Goal: Task Accomplishment & Management: Use online tool/utility

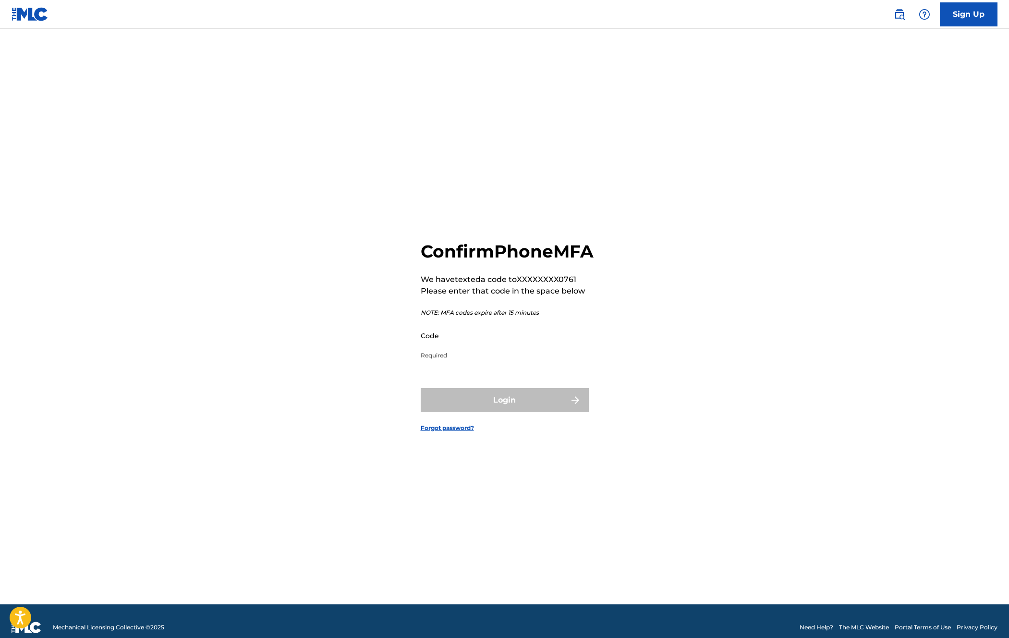
click at [470, 349] on input "Code" at bounding box center [502, 335] width 162 height 27
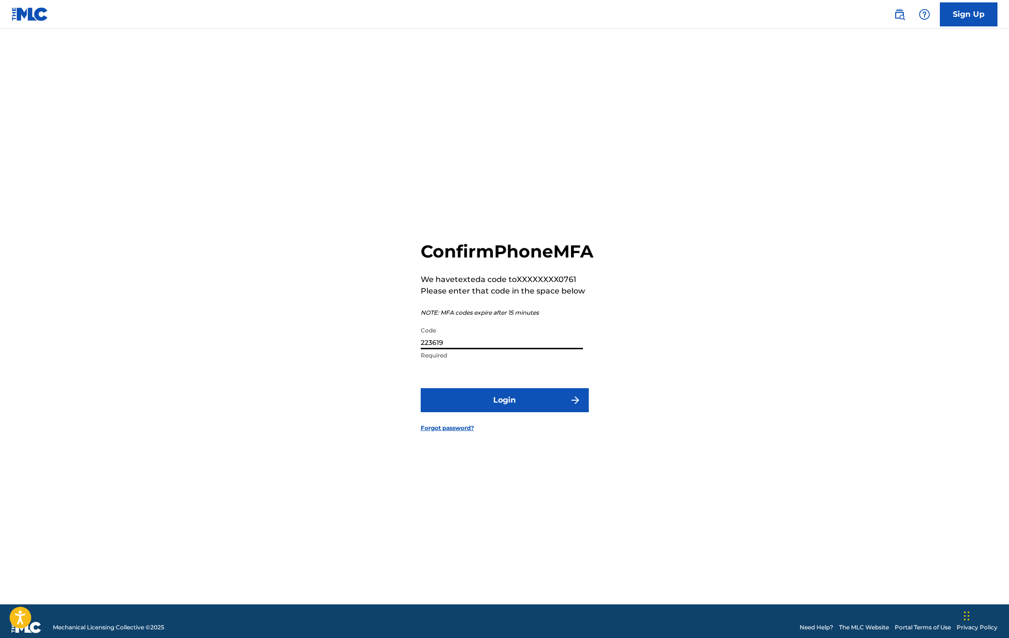
type input "223619"
click at [421, 388] on button "Login" at bounding box center [505, 400] width 168 height 24
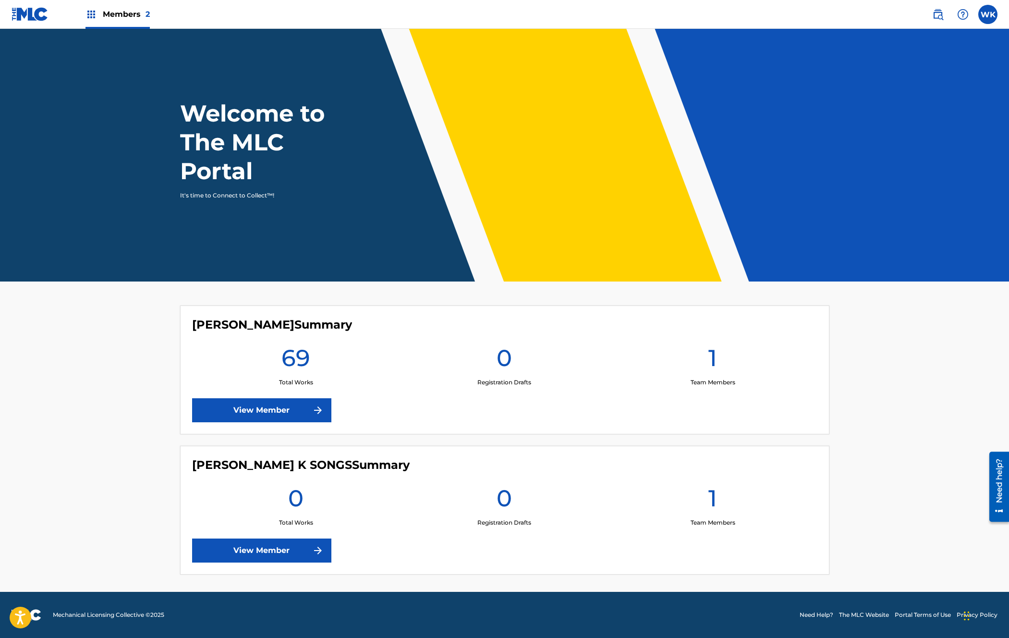
click at [281, 413] on link "View Member" at bounding box center [261, 410] width 139 height 24
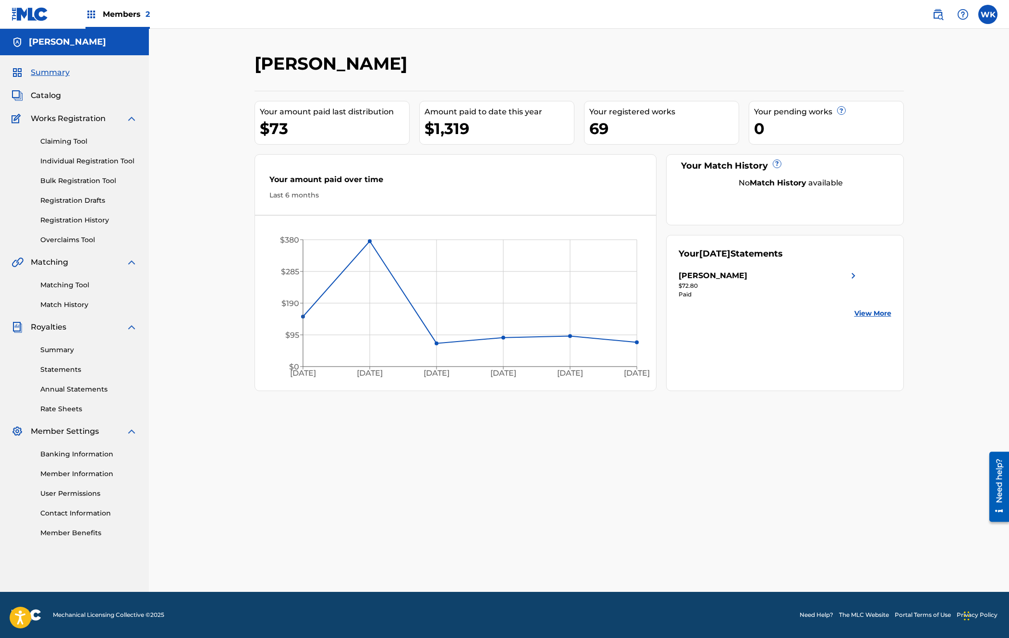
click at [58, 350] on link "Summary" at bounding box center [88, 350] width 97 height 10
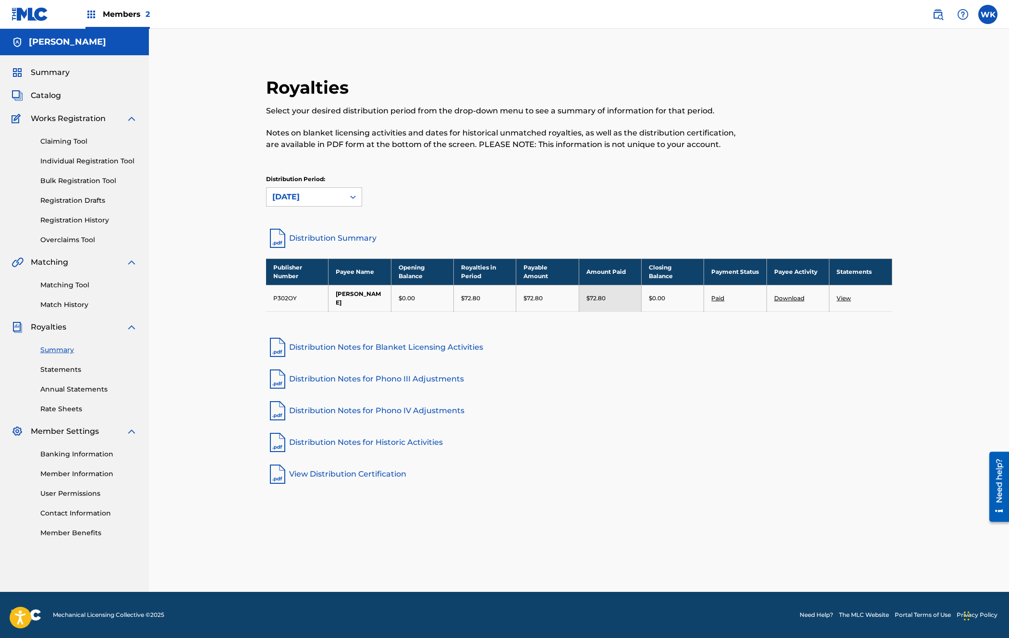
click at [63, 285] on link "Matching Tool" at bounding box center [88, 285] width 97 height 10
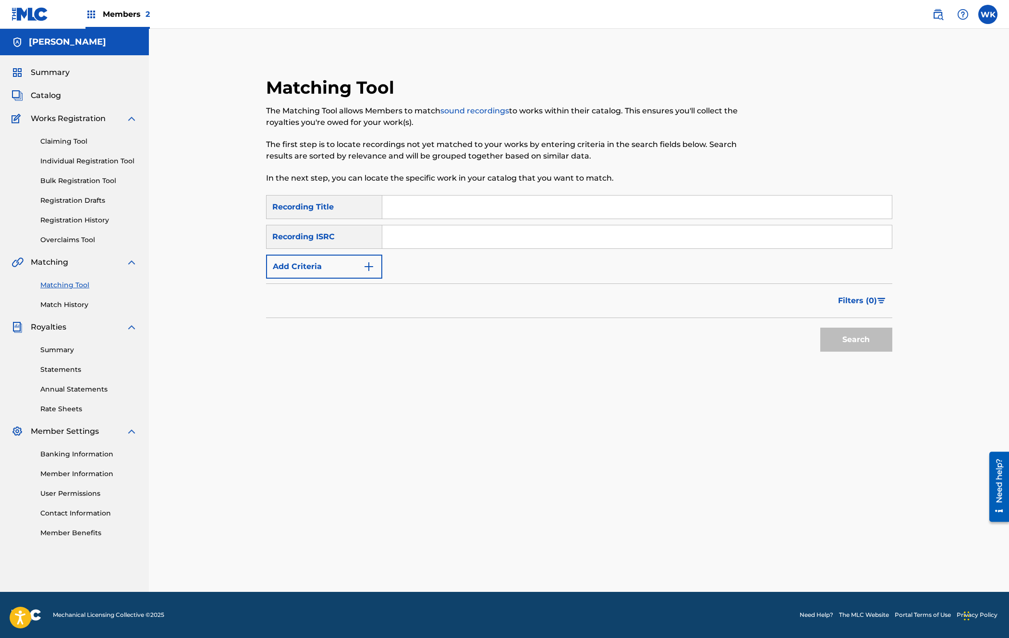
click at [410, 242] on input "Search Form" at bounding box center [636, 236] width 509 height 23
click at [415, 210] on input "Search Form" at bounding box center [636, 206] width 509 height 23
type input "he's on our side"
click at [820, 327] on button "Search" at bounding box center [856, 339] width 72 height 24
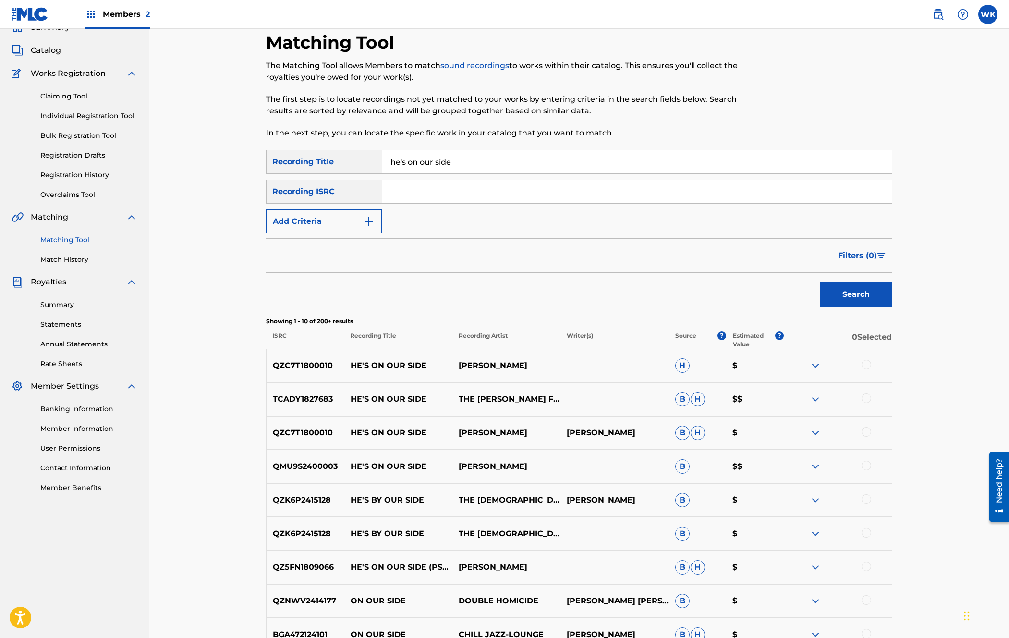
scroll to position [48, 0]
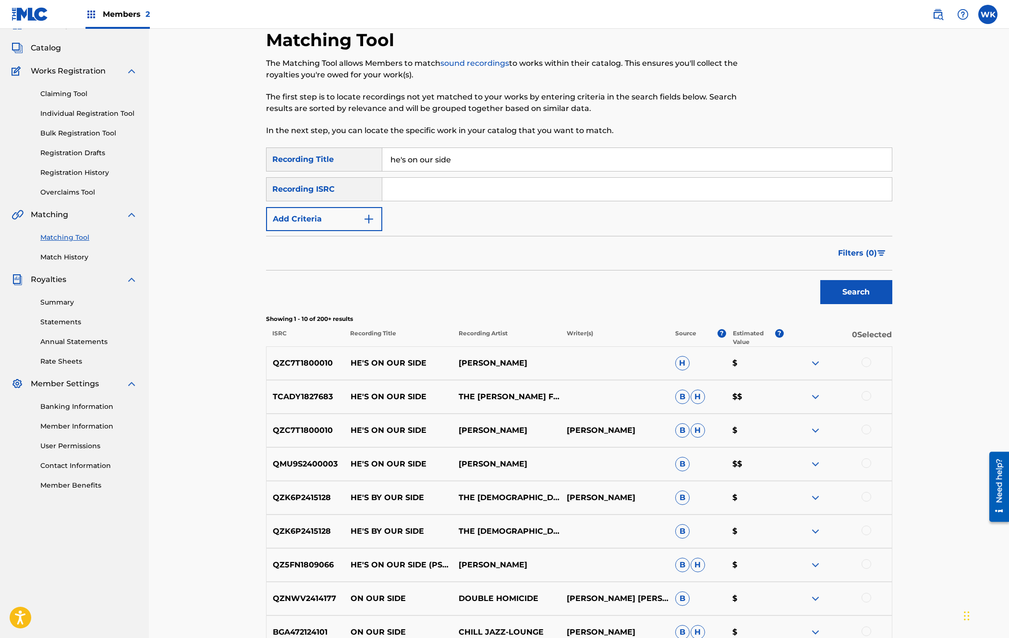
click at [866, 464] on div at bounding box center [866, 463] width 10 height 10
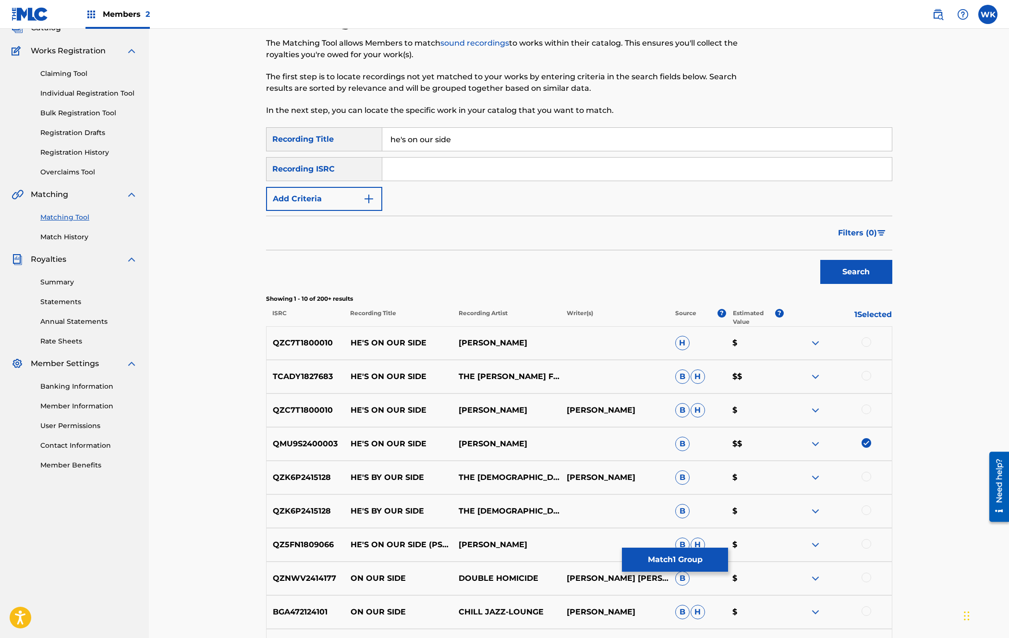
scroll to position [210, 0]
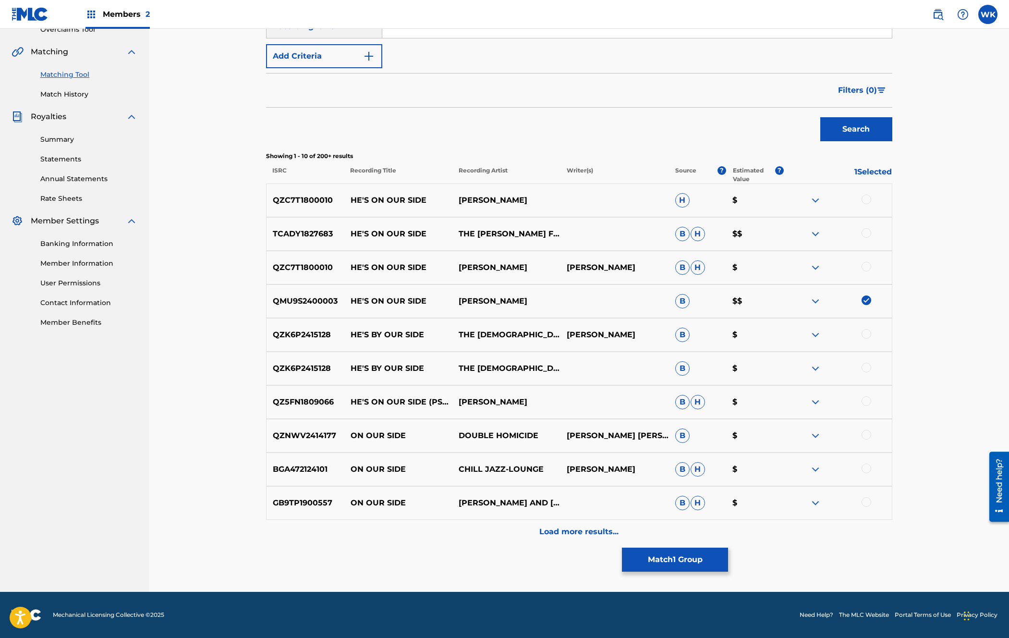
click at [689, 559] on button "Match 1 Group" at bounding box center [675, 559] width 106 height 24
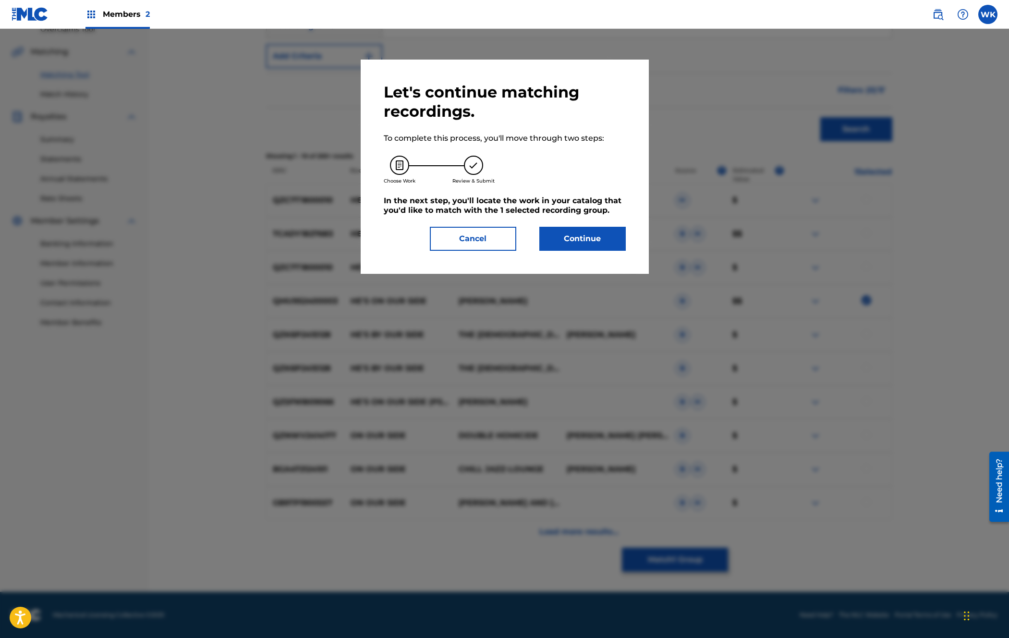
click at [572, 240] on button "Continue" at bounding box center [582, 239] width 86 height 24
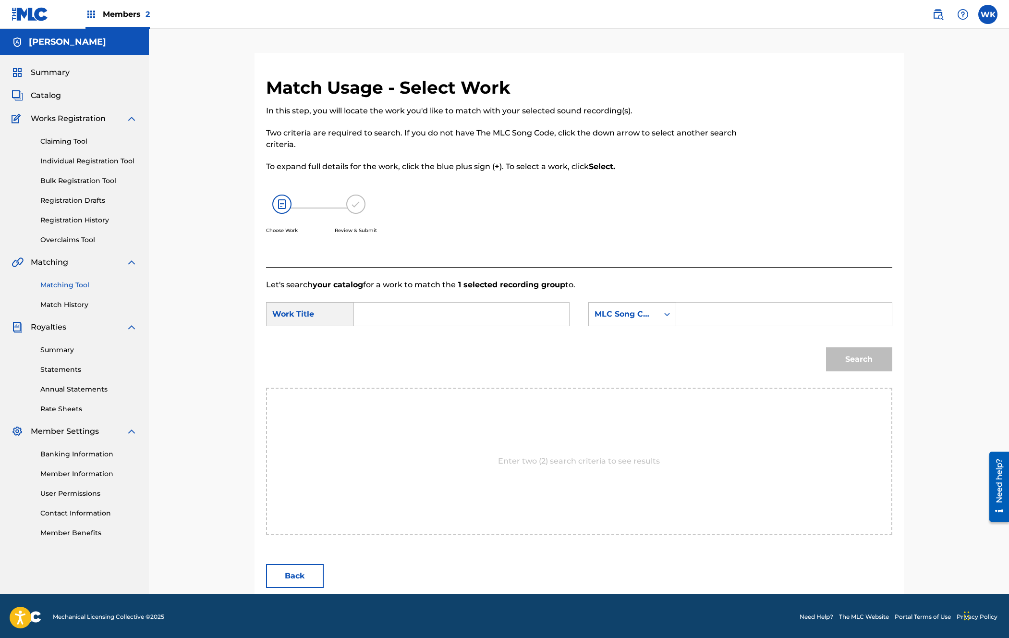
click at [420, 316] on input "Search Form" at bounding box center [461, 313] width 199 height 23
type input "he's on our side"
click at [437, 334] on div "he's on our side" at bounding box center [461, 335] width 198 height 17
click at [654, 312] on div "MLC Song Code" at bounding box center [624, 314] width 70 height 18
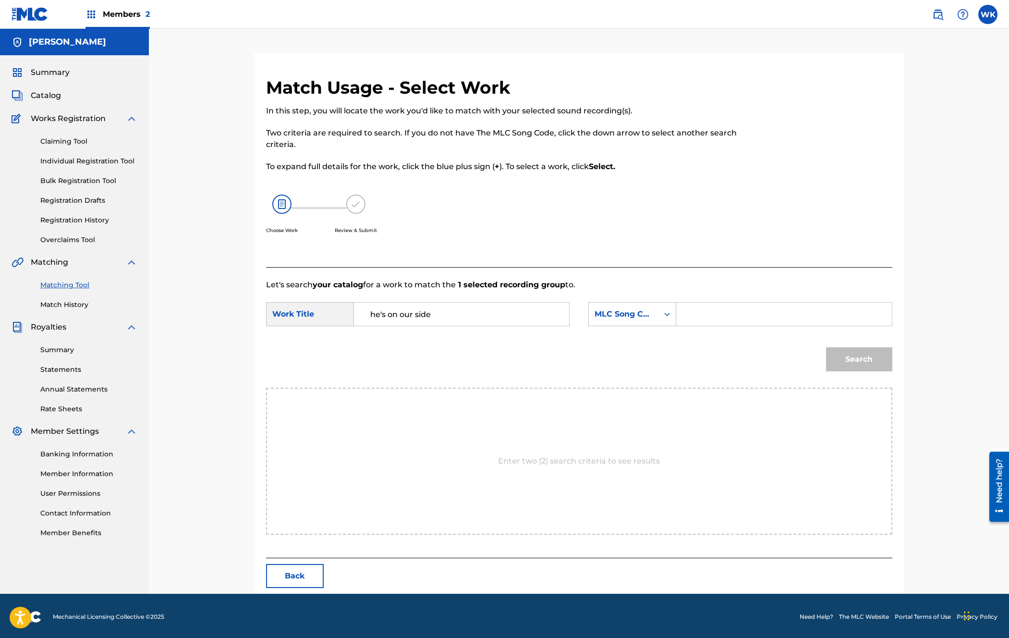
click at [483, 310] on input "he's on our side" at bounding box center [461, 313] width 199 height 23
click at [715, 312] on input "Search Form" at bounding box center [783, 313] width 199 height 23
click at [730, 315] on input "Search Form" at bounding box center [783, 313] width 199 height 23
click at [53, 97] on span "Catalog" at bounding box center [46, 96] width 30 height 12
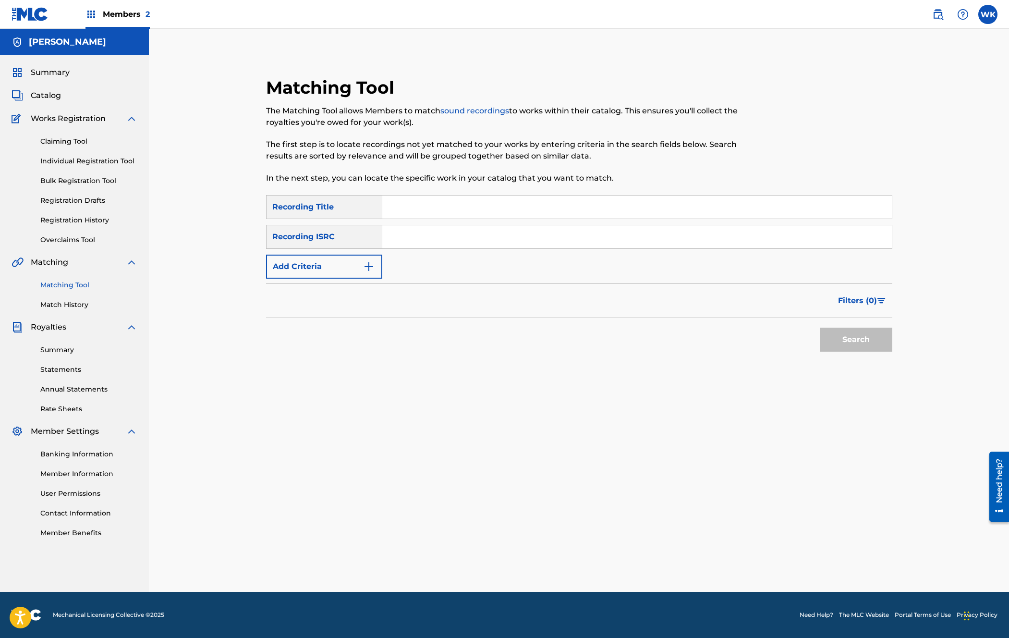
click at [43, 96] on span "Catalog" at bounding box center [46, 96] width 30 height 12
click at [434, 210] on input "Search Form" at bounding box center [636, 206] width 509 height 23
type input "he's on our side"
click at [820, 327] on button "Search" at bounding box center [856, 339] width 72 height 24
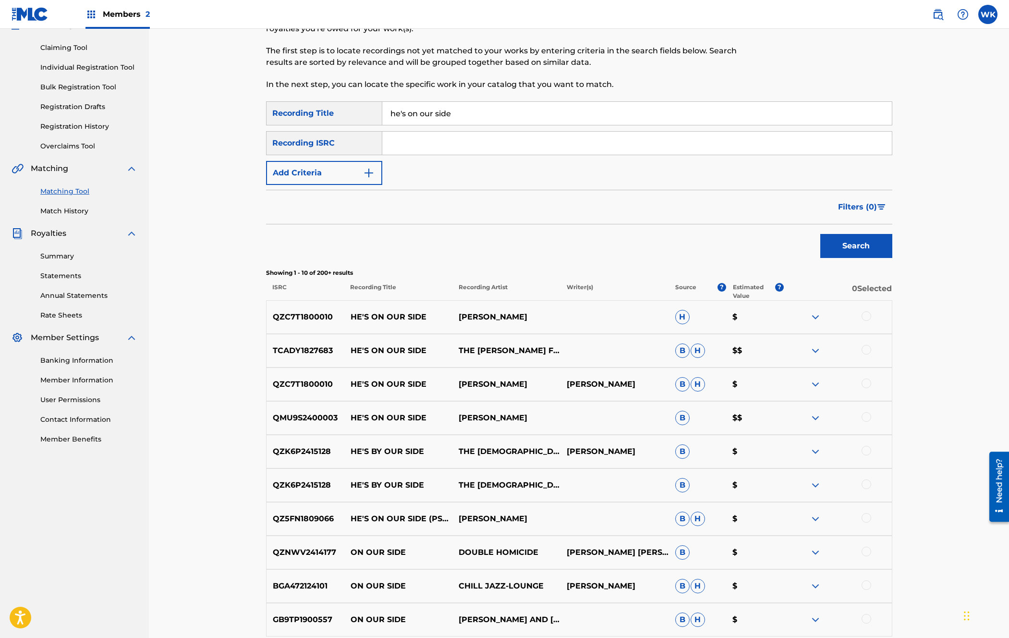
scroll to position [101, 0]
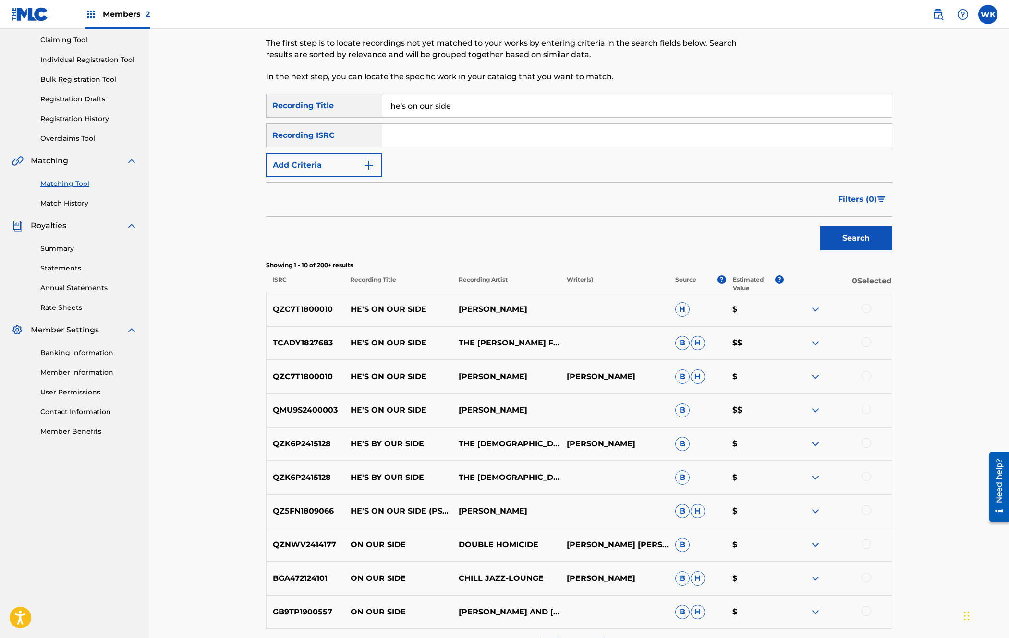
click at [867, 408] on div at bounding box center [866, 409] width 10 height 10
click at [867, 510] on div at bounding box center [866, 510] width 10 height 10
click at [691, 555] on button "Match 2 Groups" at bounding box center [675, 559] width 106 height 24
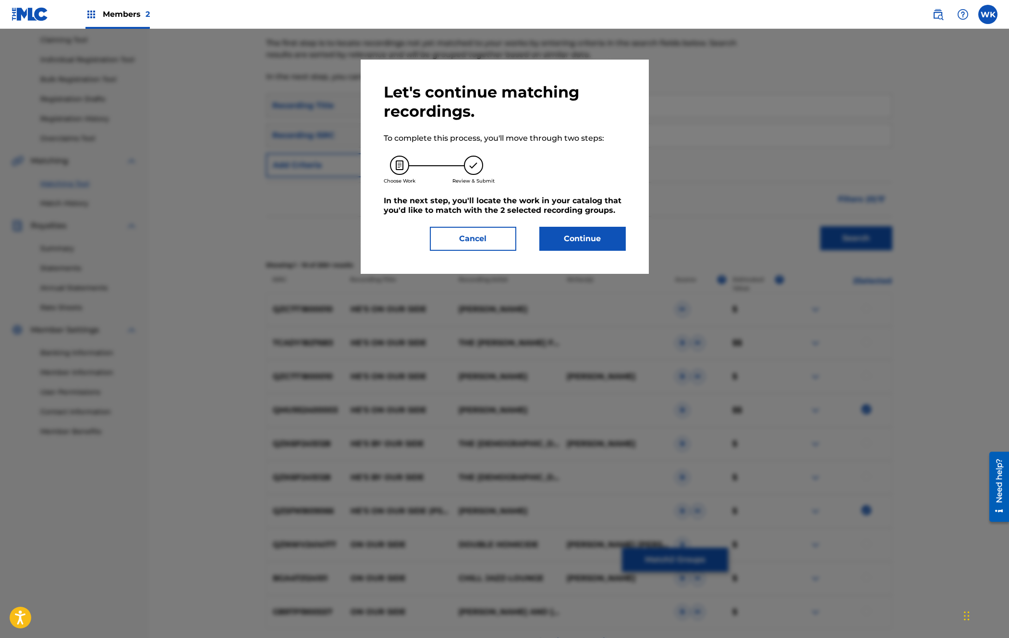
click at [596, 234] on button "Continue" at bounding box center [582, 239] width 86 height 24
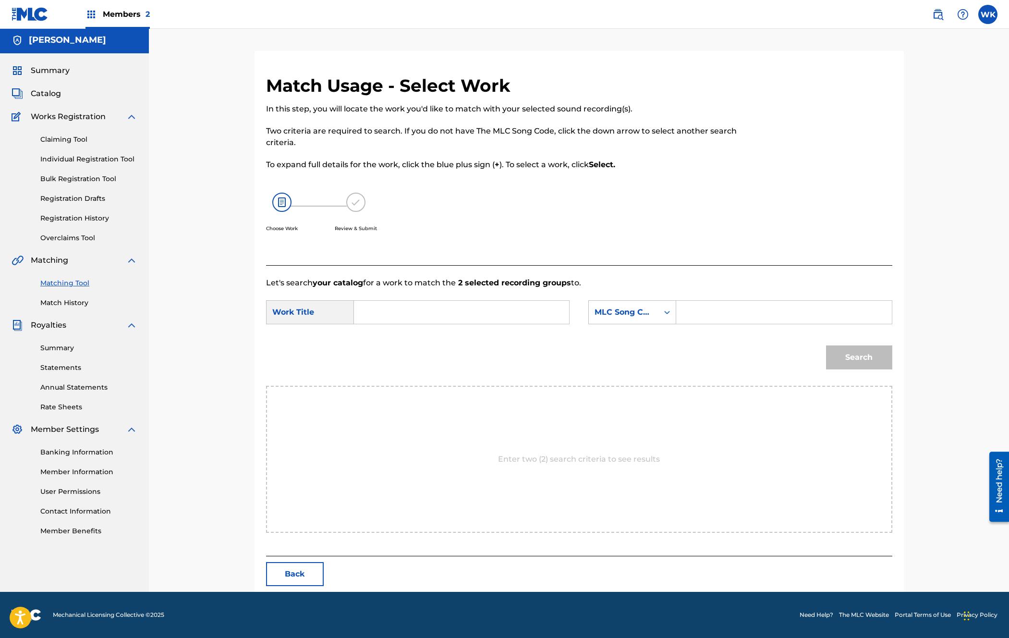
scroll to position [0, 0]
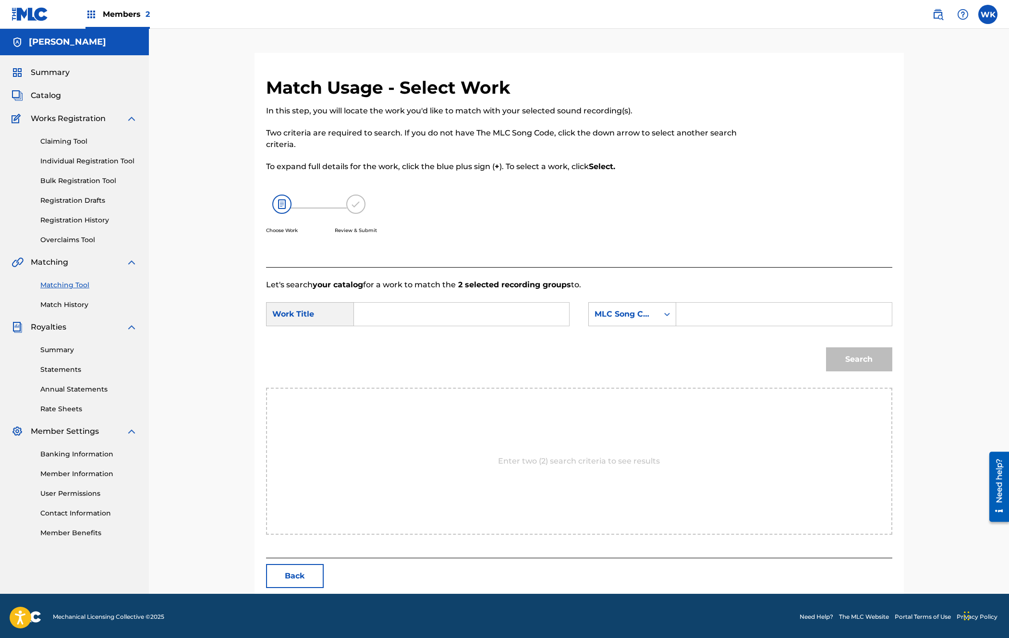
click at [378, 309] on input "Search Form" at bounding box center [461, 313] width 199 height 23
click at [412, 333] on strong "our" at bounding box center [406, 335] width 13 height 9
type input "he's on our side"
click at [720, 318] on input "Search Form" at bounding box center [783, 313] width 199 height 23
paste input "HVAVE2"
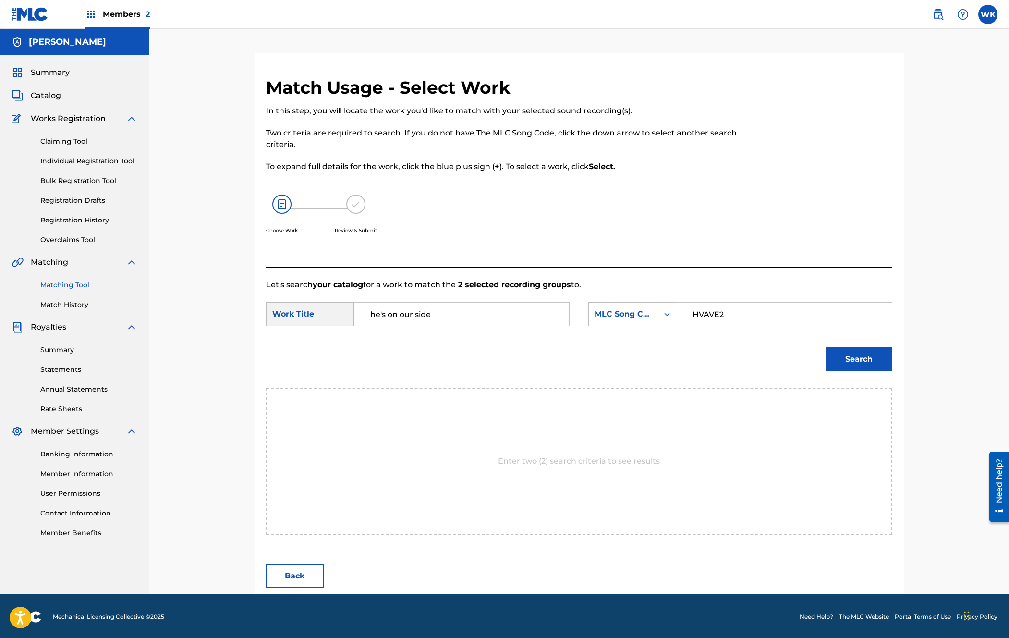
type input "HVAVE2"
click at [860, 360] on button "Search" at bounding box center [859, 359] width 66 height 24
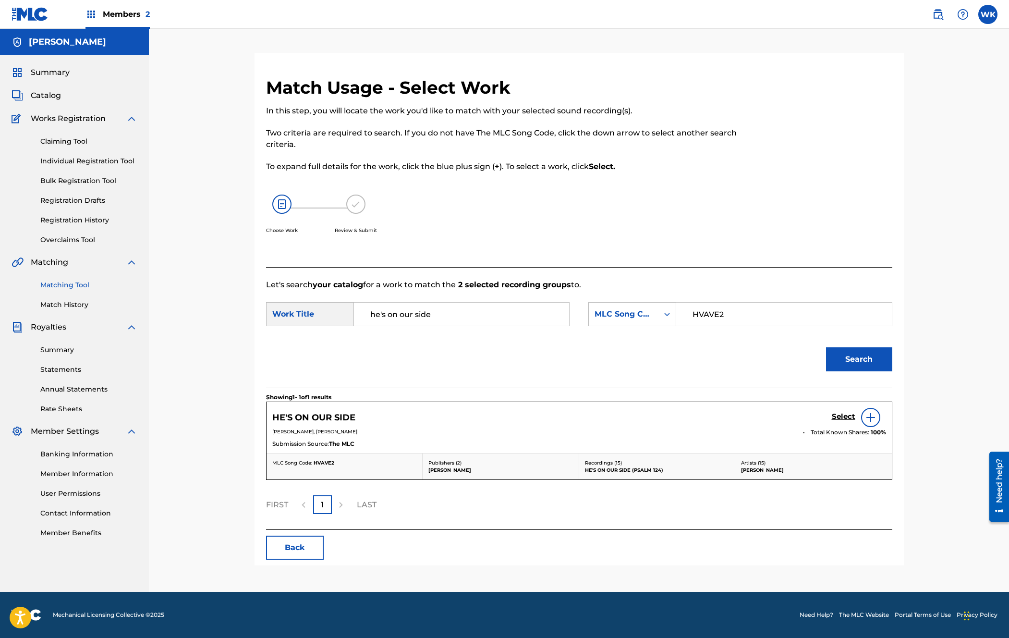
click at [868, 418] on img at bounding box center [871, 417] width 12 height 12
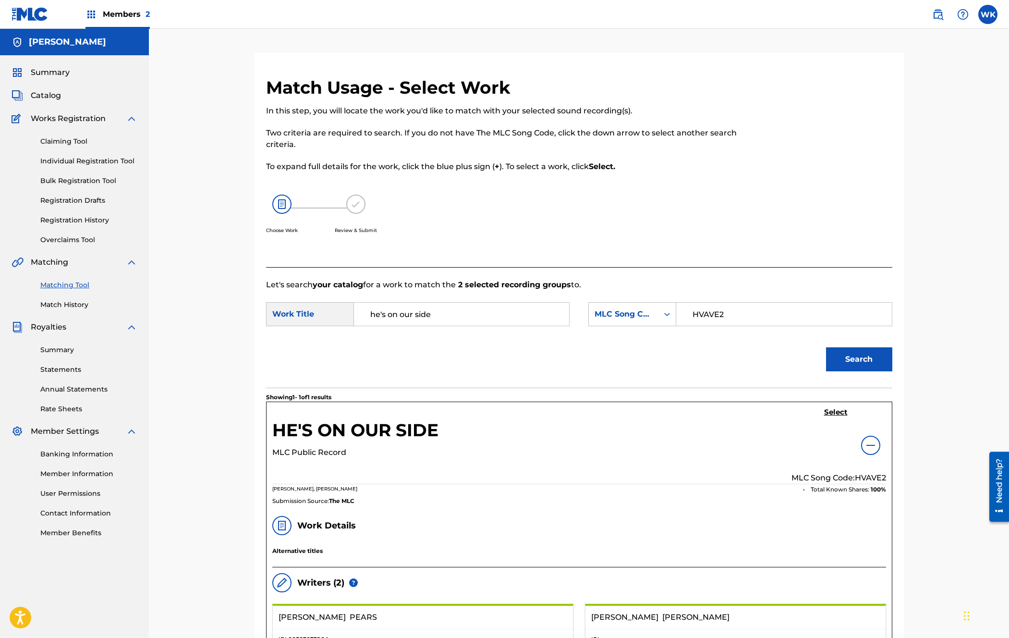
click at [62, 371] on link "Statements" at bounding box center [88, 369] width 97 height 10
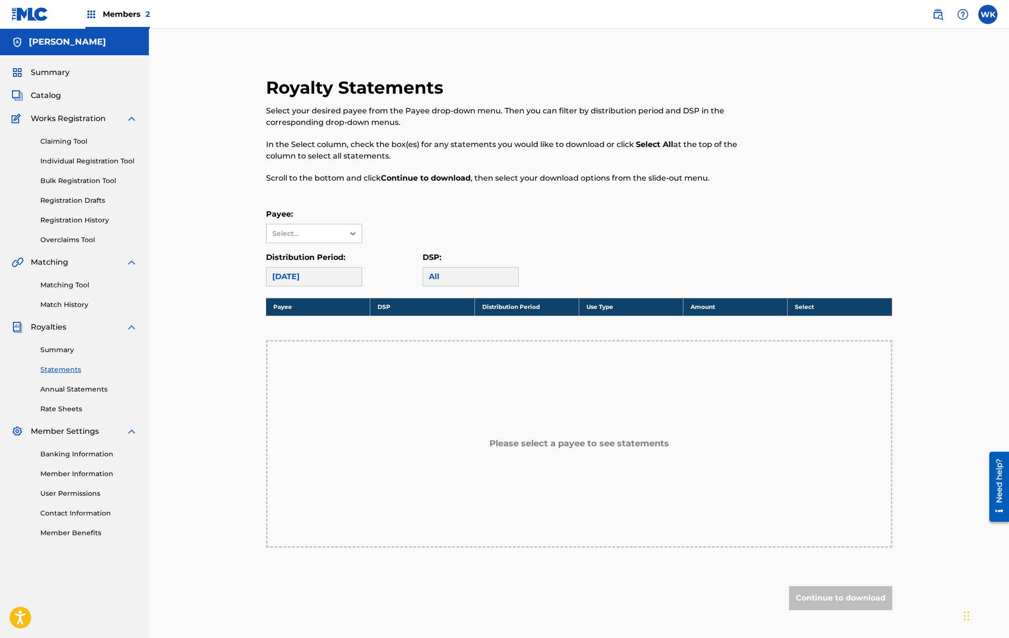
click at [325, 278] on div "[DATE]" at bounding box center [314, 276] width 96 height 19
click at [330, 235] on div "Select..." at bounding box center [304, 234] width 65 height 10
click at [320, 254] on div "[PERSON_NAME]" at bounding box center [313, 255] width 95 height 24
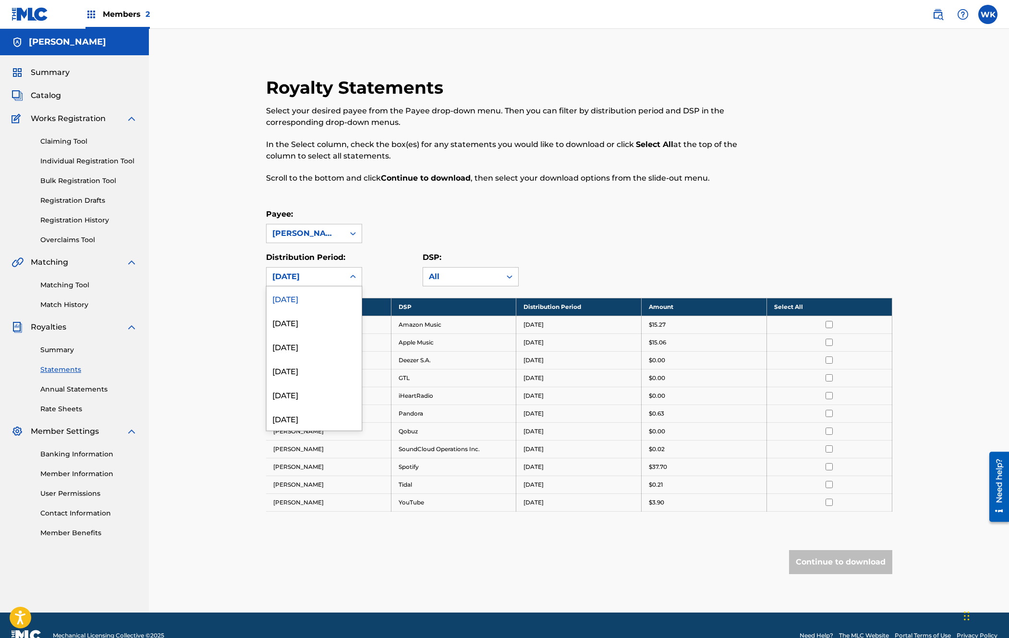
click at [350, 275] on icon at bounding box center [353, 277] width 10 height 10
click at [308, 350] on div "[DATE]" at bounding box center [313, 350] width 95 height 24
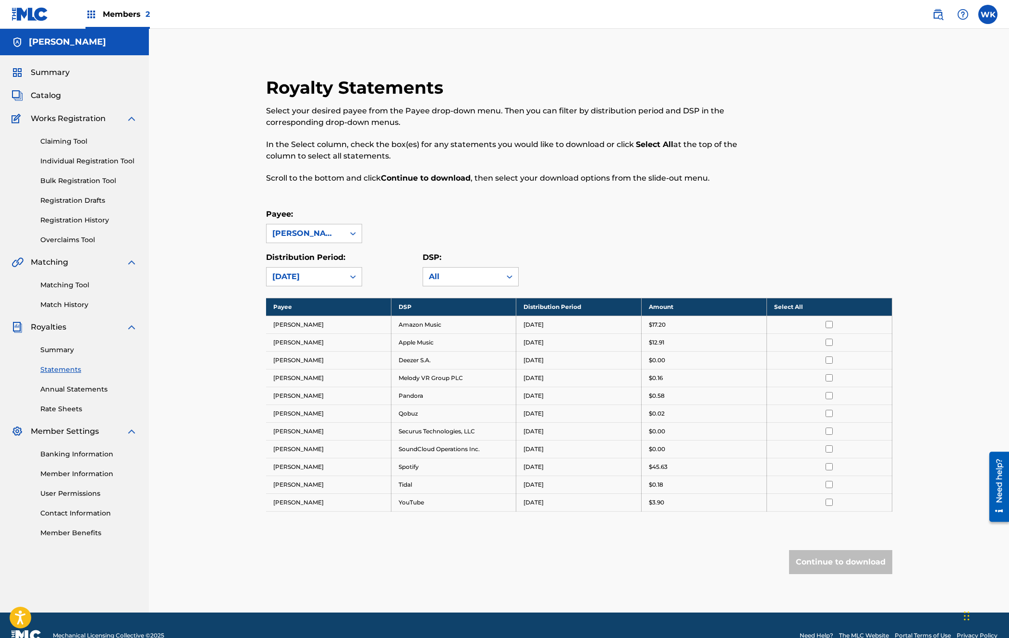
click at [318, 281] on div "[DATE]" at bounding box center [305, 277] width 66 height 12
click at [309, 399] on div "[DATE]" at bounding box center [313, 399] width 95 height 24
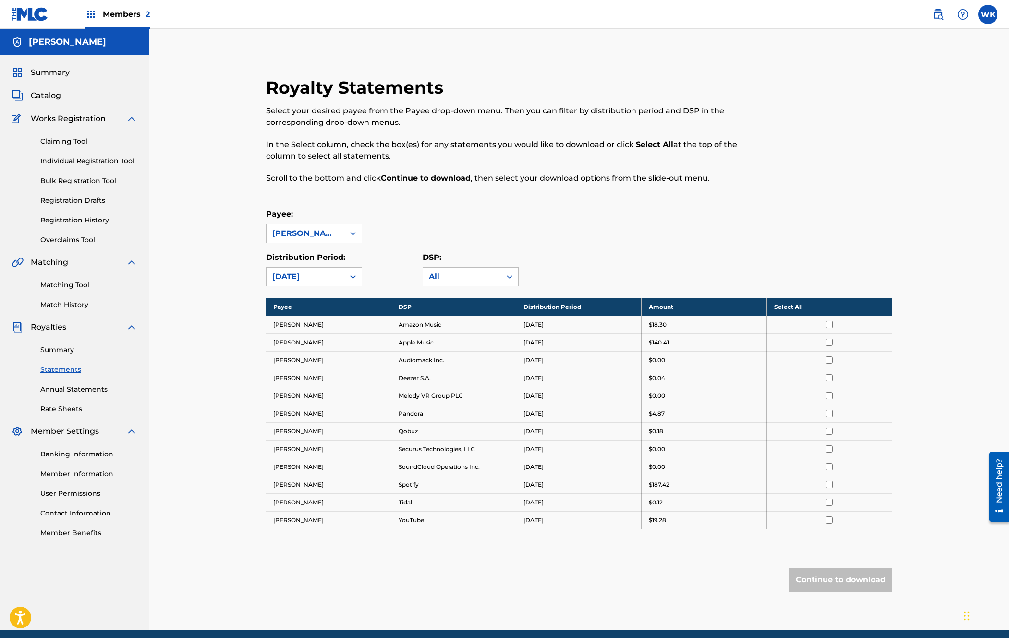
click at [538, 182] on p "Scroll to the bottom and click Continue to download , then select your download…" at bounding box center [507, 178] width 482 height 12
click at [37, 97] on span "Catalog" at bounding box center [46, 96] width 30 height 12
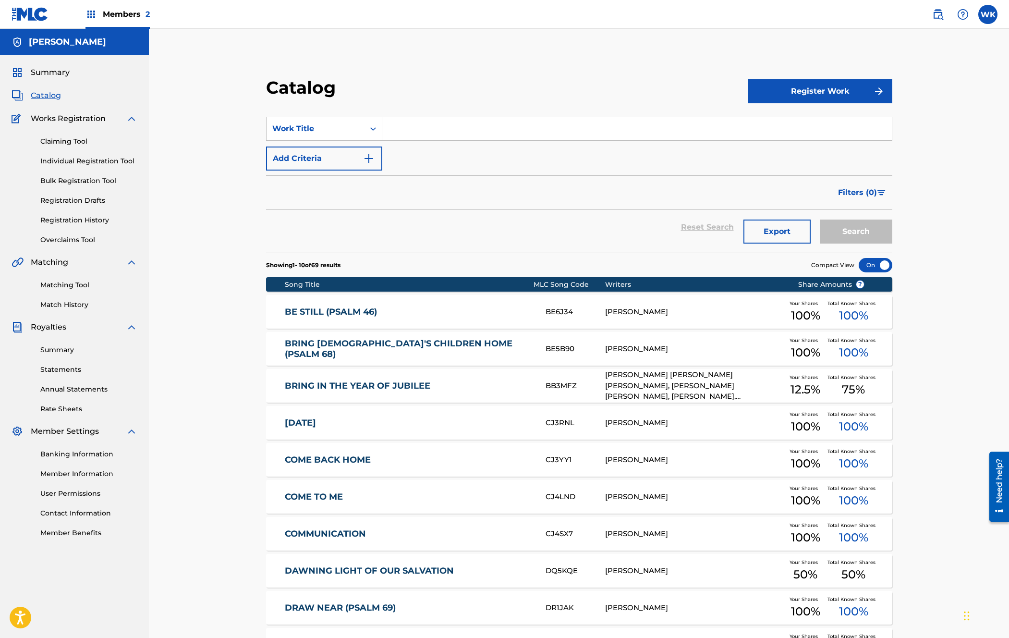
click at [469, 130] on input "Search Form" at bounding box center [636, 128] width 509 height 23
type input "your labor is not in vain"
click at [820, 219] on button "Search" at bounding box center [856, 231] width 72 height 24
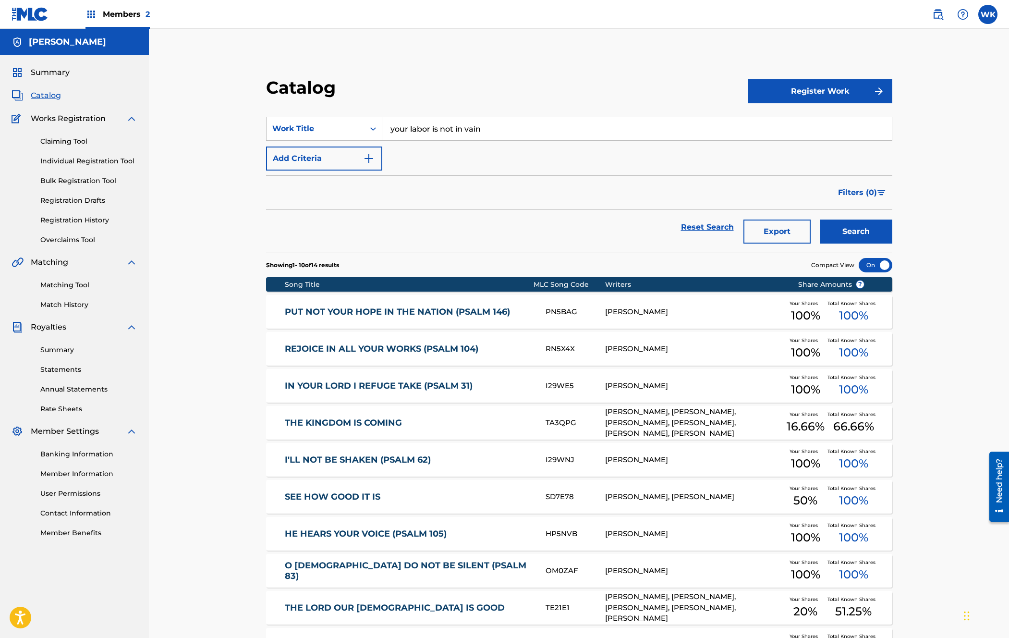
scroll to position [119, 0]
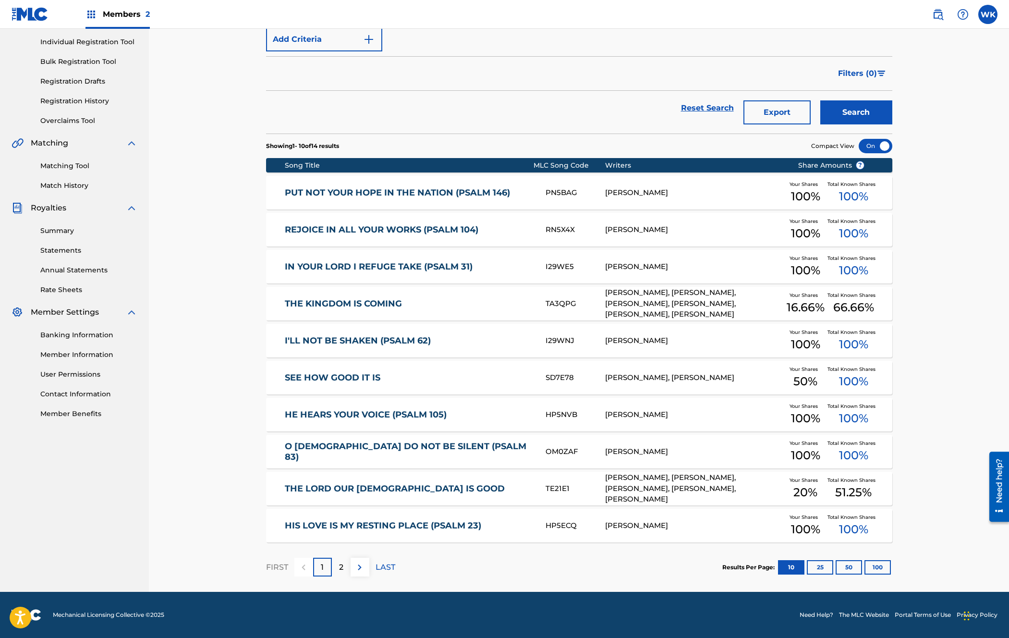
click at [354, 522] on link "HIS LOVE IS MY RESTING PLACE (PSALM 23)" at bounding box center [409, 525] width 248 height 11
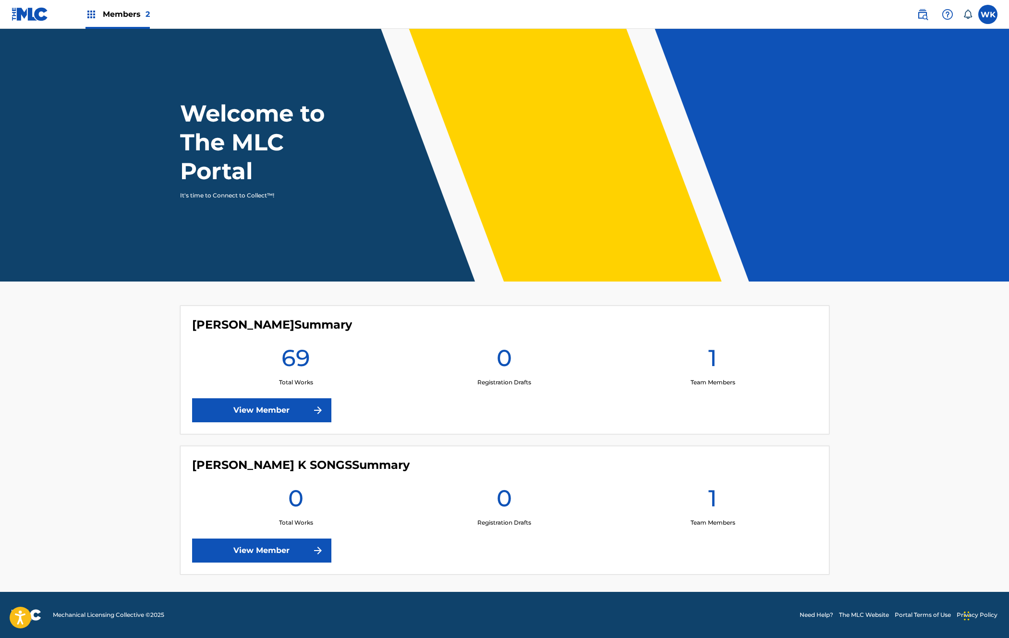
click at [287, 408] on link "View Member" at bounding box center [261, 410] width 139 height 24
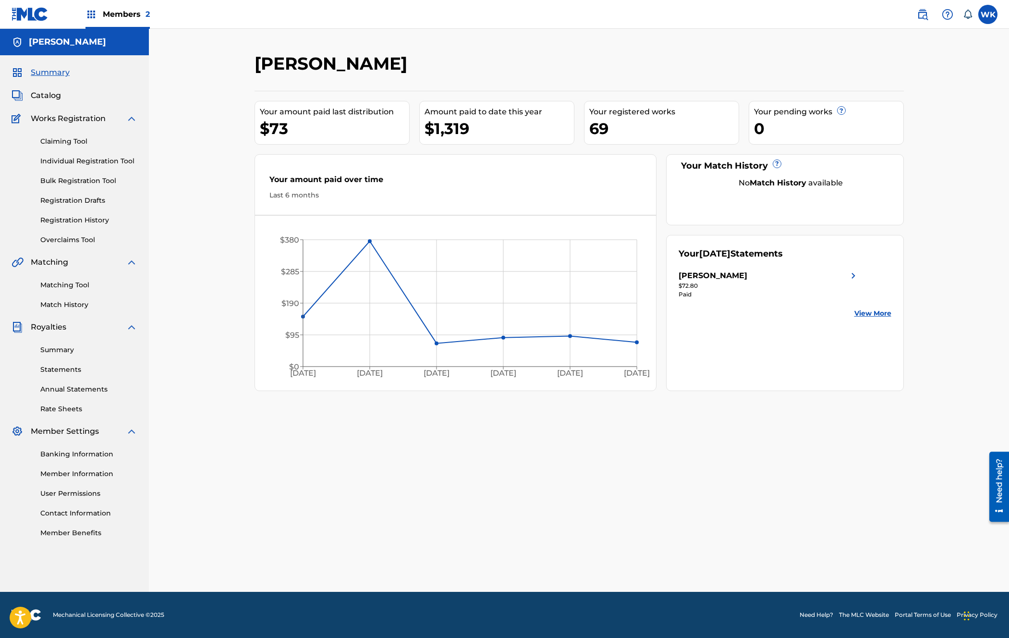
click at [43, 94] on span "Catalog" at bounding box center [46, 96] width 30 height 12
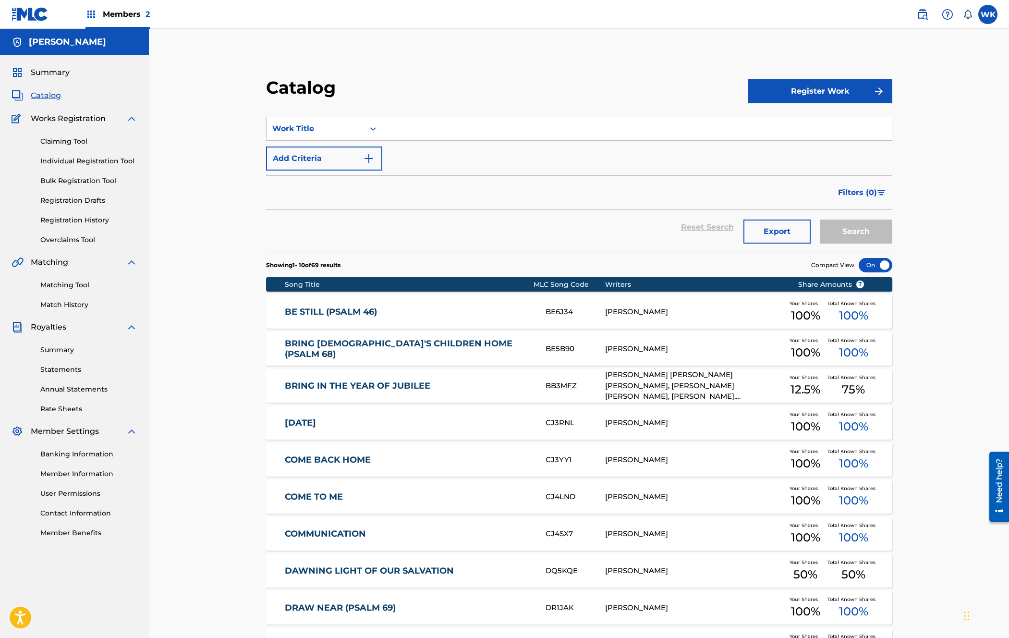
scroll to position [119, 0]
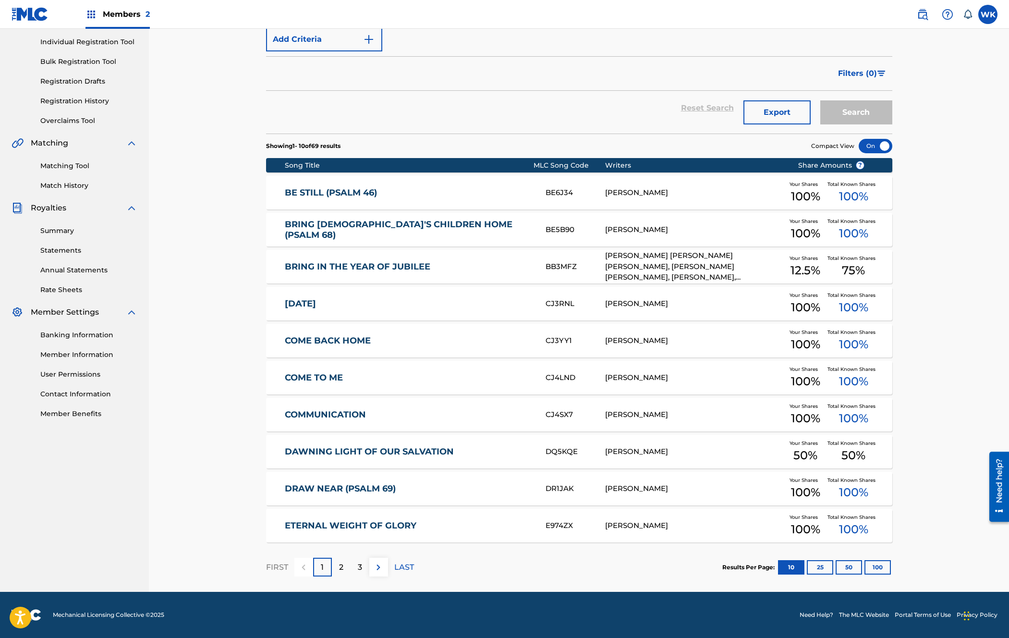
click at [348, 566] on div "2" at bounding box center [341, 566] width 19 height 19
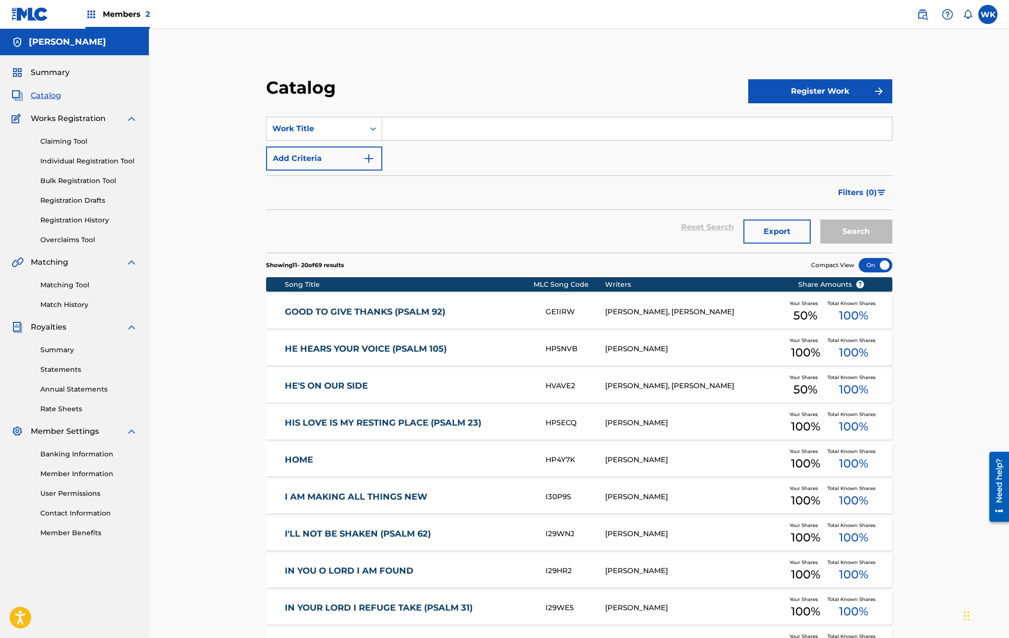
click at [349, 387] on link "HE'S ON OUR SIDE" at bounding box center [409, 385] width 248 height 11
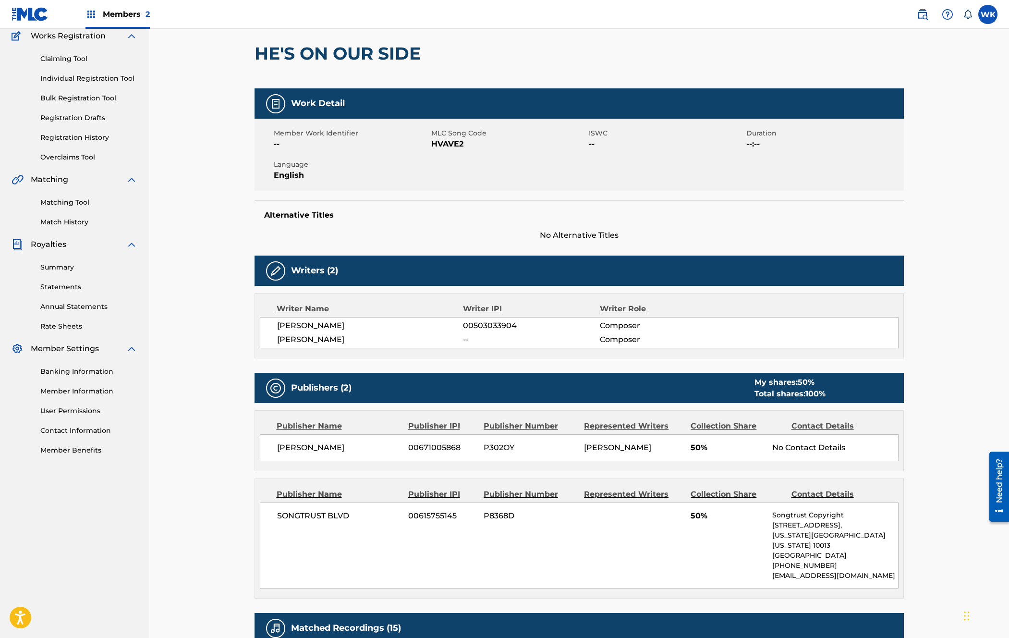
scroll to position [77, 0]
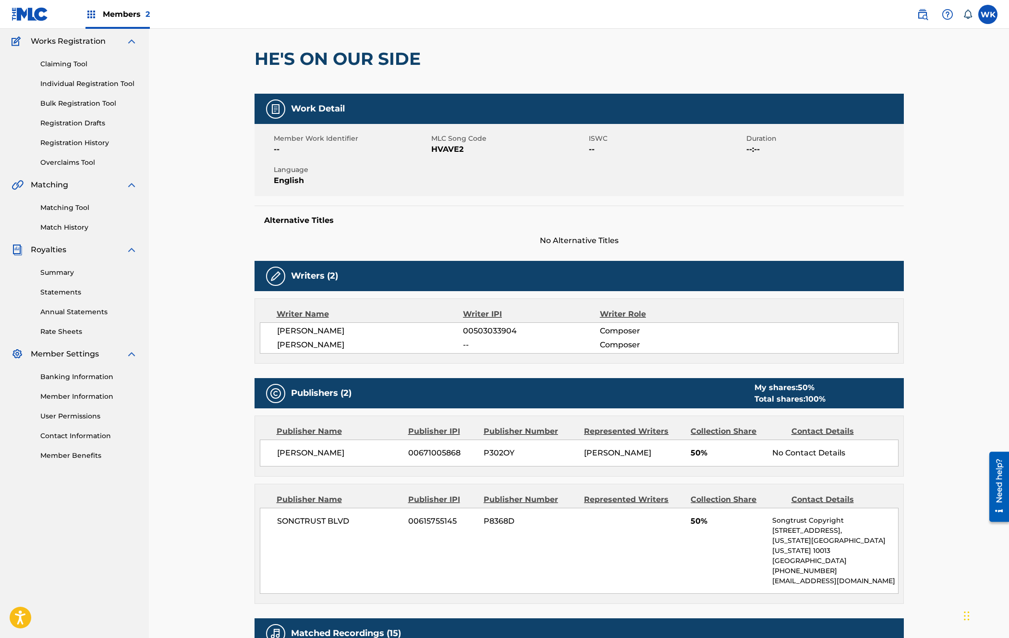
click at [439, 150] on span "HVAVE2" at bounding box center [508, 150] width 155 height 12
copy span "HVAVE2"
click at [249, 251] on div "< Back to results Edit Last Edited: February 26, 2024 Source: The MLC HE'S ON O…" at bounding box center [579, 488] width 672 height 1025
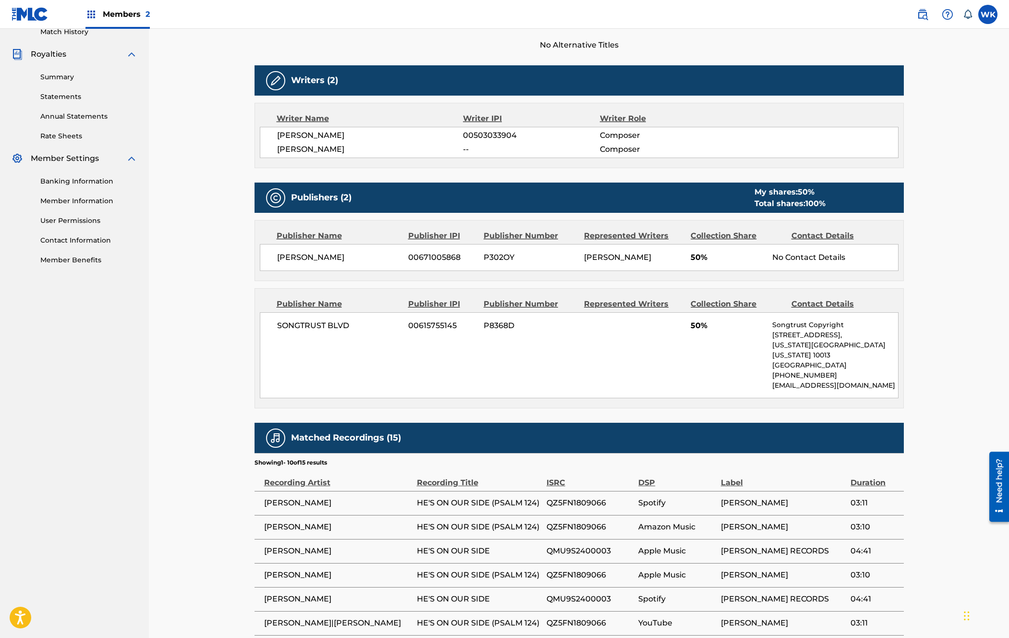
scroll to position [0, 0]
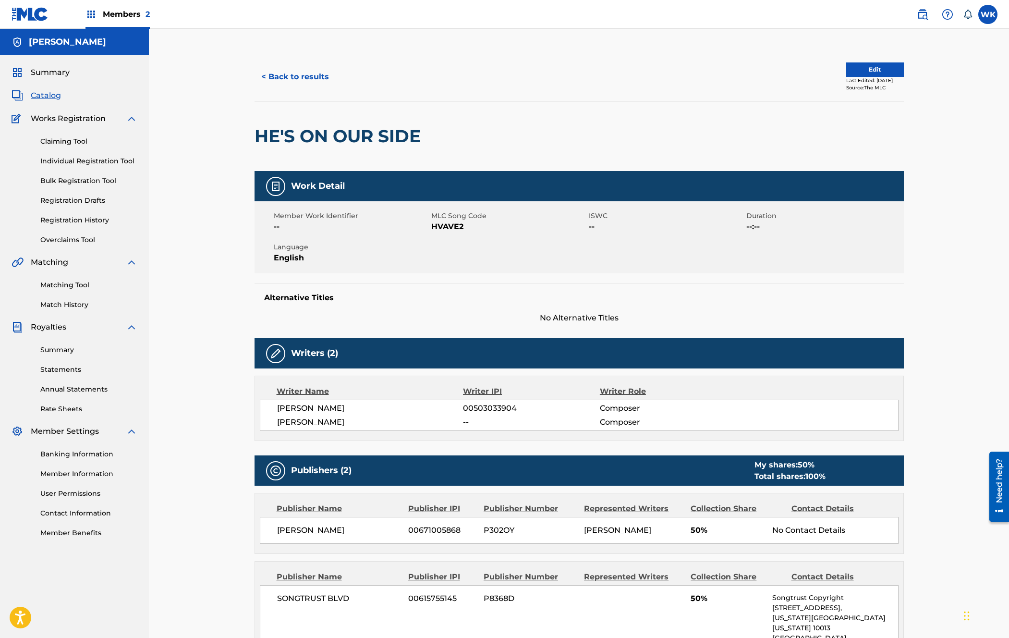
click at [65, 286] on link "Matching Tool" at bounding box center [88, 285] width 97 height 10
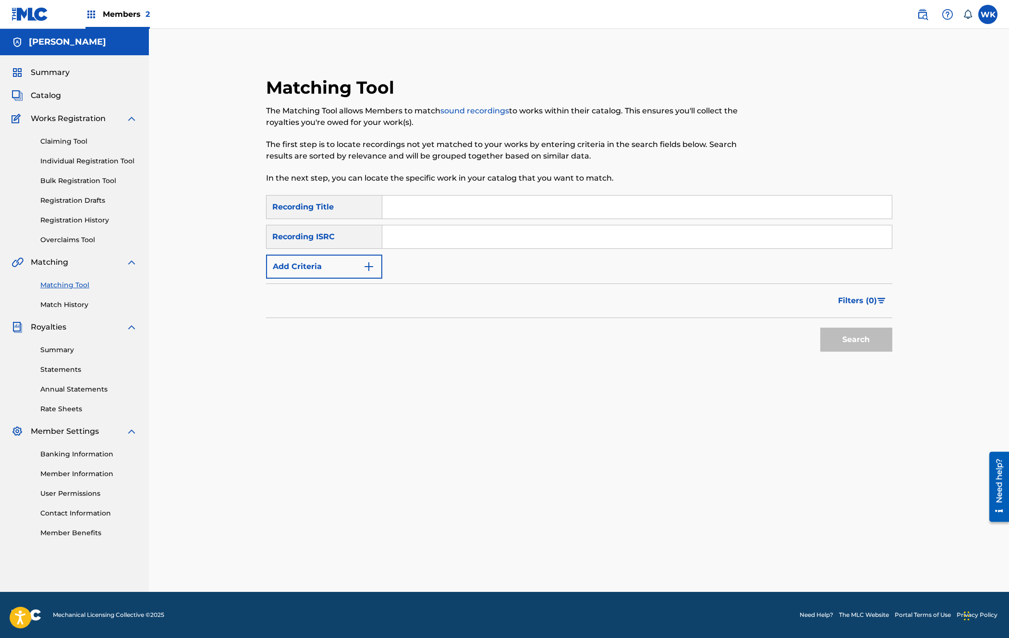
click at [427, 212] on input "Search Form" at bounding box center [636, 206] width 509 height 23
type input "your labor is not in vain"
click at [820, 327] on button "Search" at bounding box center [856, 339] width 72 height 24
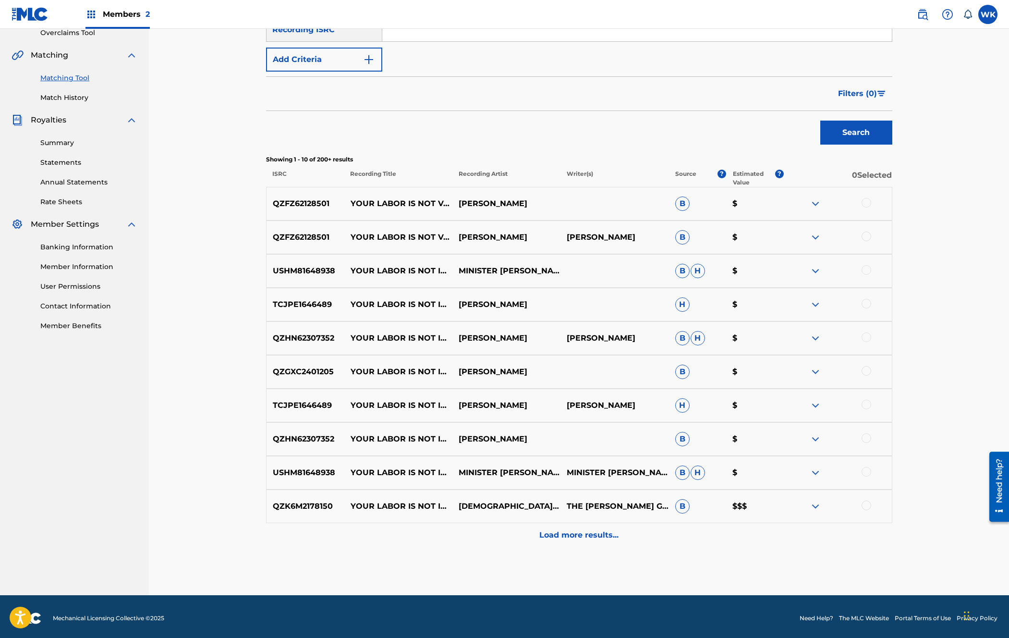
scroll to position [210, 0]
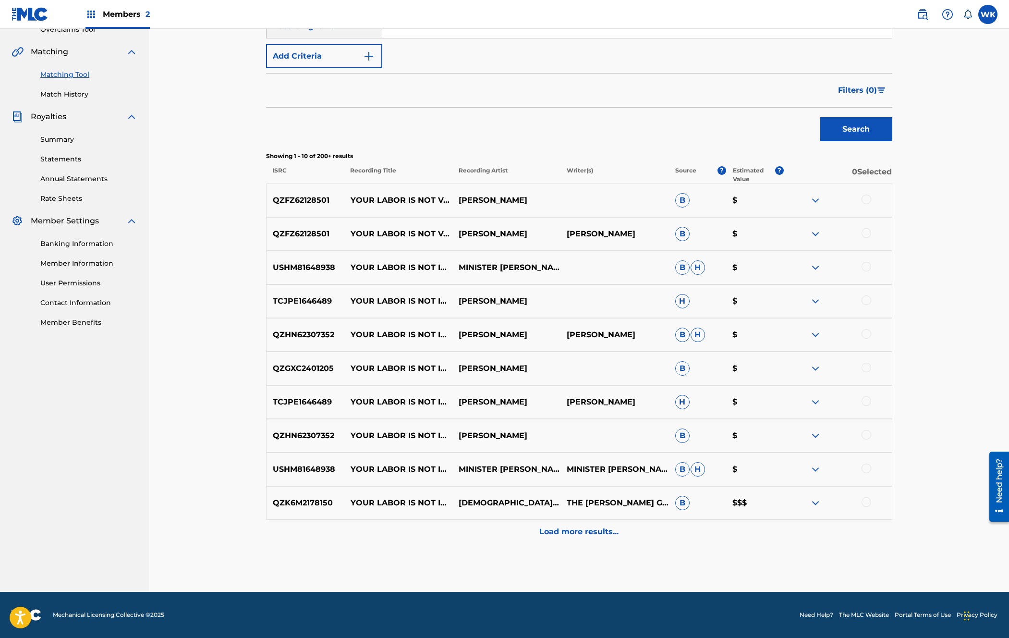
click at [814, 502] on img at bounding box center [815, 503] width 12 height 12
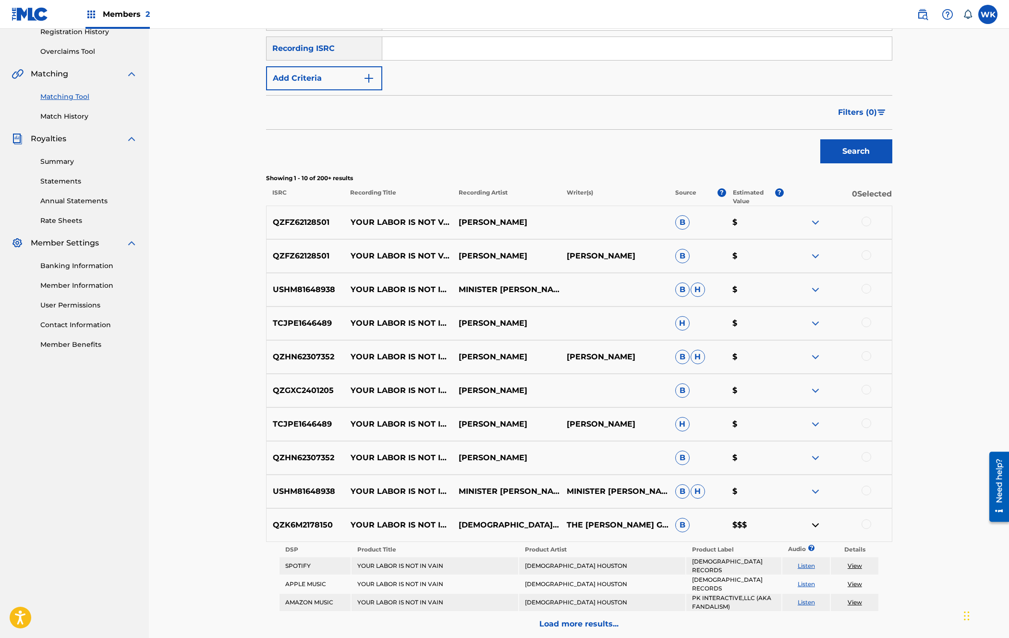
scroll to position [0, 0]
